Goal: Task Accomplishment & Management: Use online tool/utility

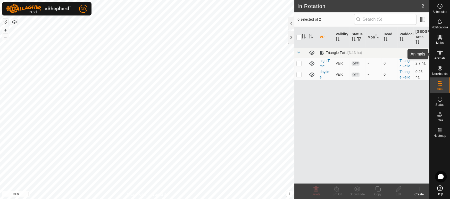
click at [440, 55] on icon at bounding box center [439, 52] width 6 height 6
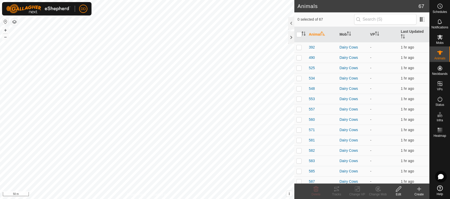
click at [416, 189] on icon at bounding box center [419, 188] width 6 height 6
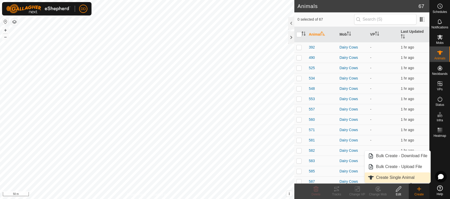
click at [388, 177] on link "Create Single Animal" at bounding box center [397, 177] width 66 height 10
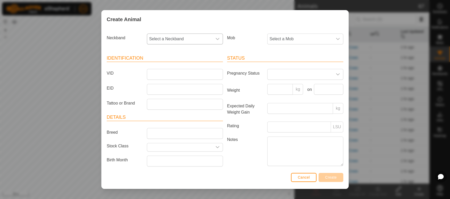
click at [183, 39] on span "Select a Neckband" at bounding box center [179, 39] width 65 height 10
type input "7543"
click at [167, 65] on li "3481797543" at bounding box center [184, 65] width 75 height 10
click at [166, 77] on input "VID" at bounding box center [185, 74] width 76 height 11
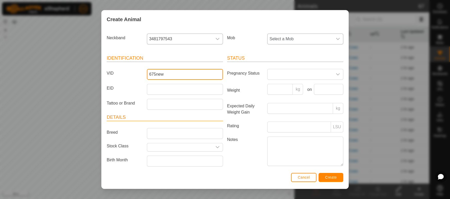
type input "675new"
click at [327, 43] on span "Select a Mob" at bounding box center [299, 39] width 65 height 10
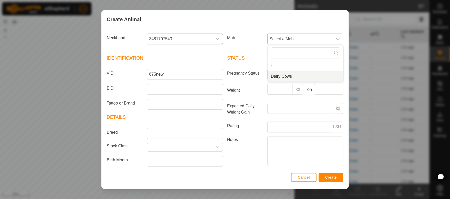
click at [281, 76] on li "Dairy Cows" at bounding box center [305, 76] width 75 height 10
click at [340, 177] on button "Create" at bounding box center [330, 177] width 25 height 9
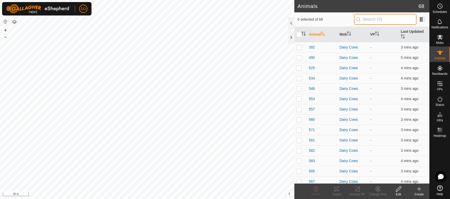
click at [362, 20] on input "text" at bounding box center [385, 19] width 62 height 11
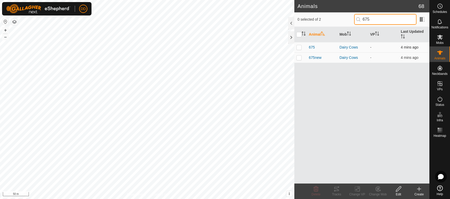
type input "675"
click at [297, 45] on p-checkbox at bounding box center [298, 47] width 5 height 4
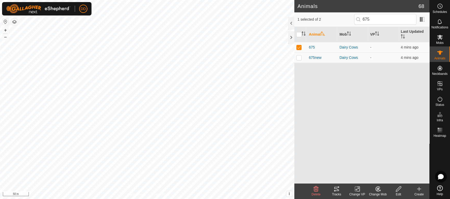
click at [378, 191] on icon at bounding box center [377, 188] width 6 height 6
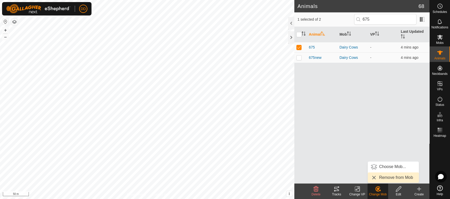
click at [377, 178] on link "Remove from Mob" at bounding box center [392, 177] width 51 height 10
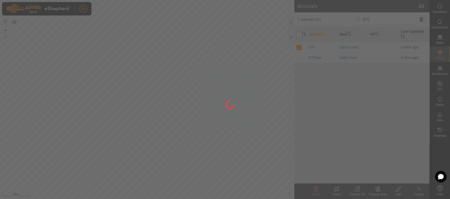
checkbox input "false"
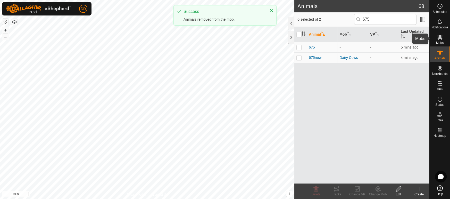
click at [435, 39] on es-mob-svg-icon at bounding box center [439, 37] width 9 height 8
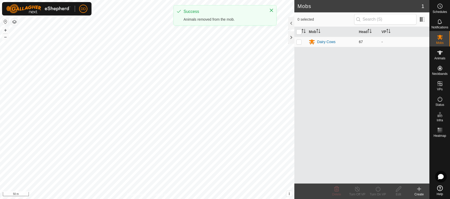
click at [298, 41] on p-checkbox at bounding box center [298, 42] width 5 height 4
checkbox input "true"
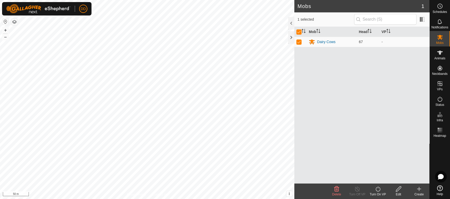
click at [380, 192] on div "Turn On VP" at bounding box center [377, 194] width 21 height 5
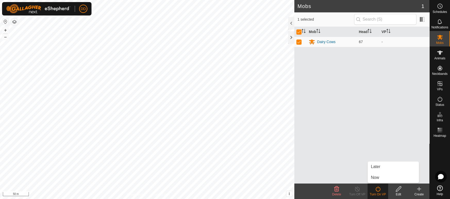
click at [377, 185] on div "Turn On VP" at bounding box center [377, 190] width 21 height 15
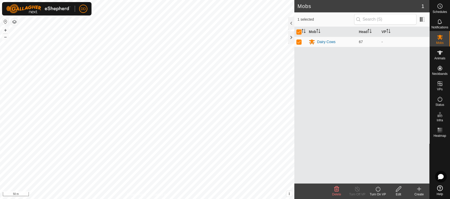
click at [373, 189] on turn-on-svg-icon at bounding box center [377, 188] width 21 height 6
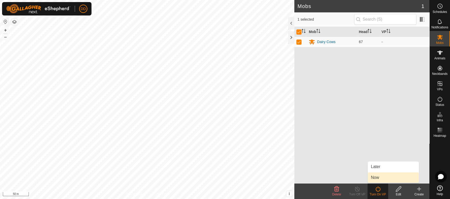
click at [377, 178] on link "Now" at bounding box center [392, 177] width 51 height 10
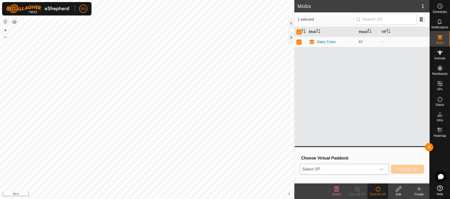
click at [367, 167] on span "Select VP" at bounding box center [338, 169] width 76 height 10
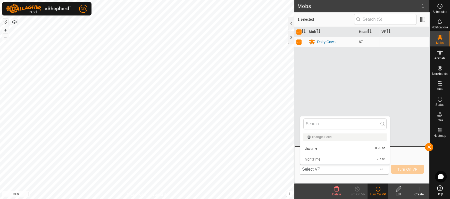
click at [351, 156] on li "nightTime 2.7 ha" at bounding box center [344, 159] width 89 height 10
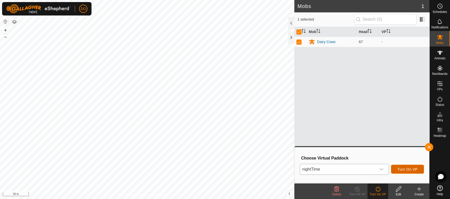
click at [403, 168] on span "Turn On VP" at bounding box center [407, 169] width 20 height 4
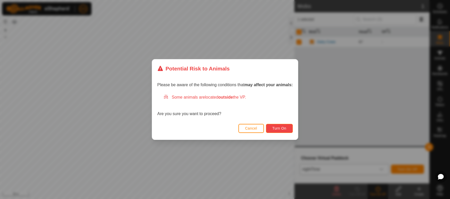
click at [279, 129] on span "Turn On" at bounding box center [279, 128] width 14 height 4
